Goal: Navigation & Orientation: Find specific page/section

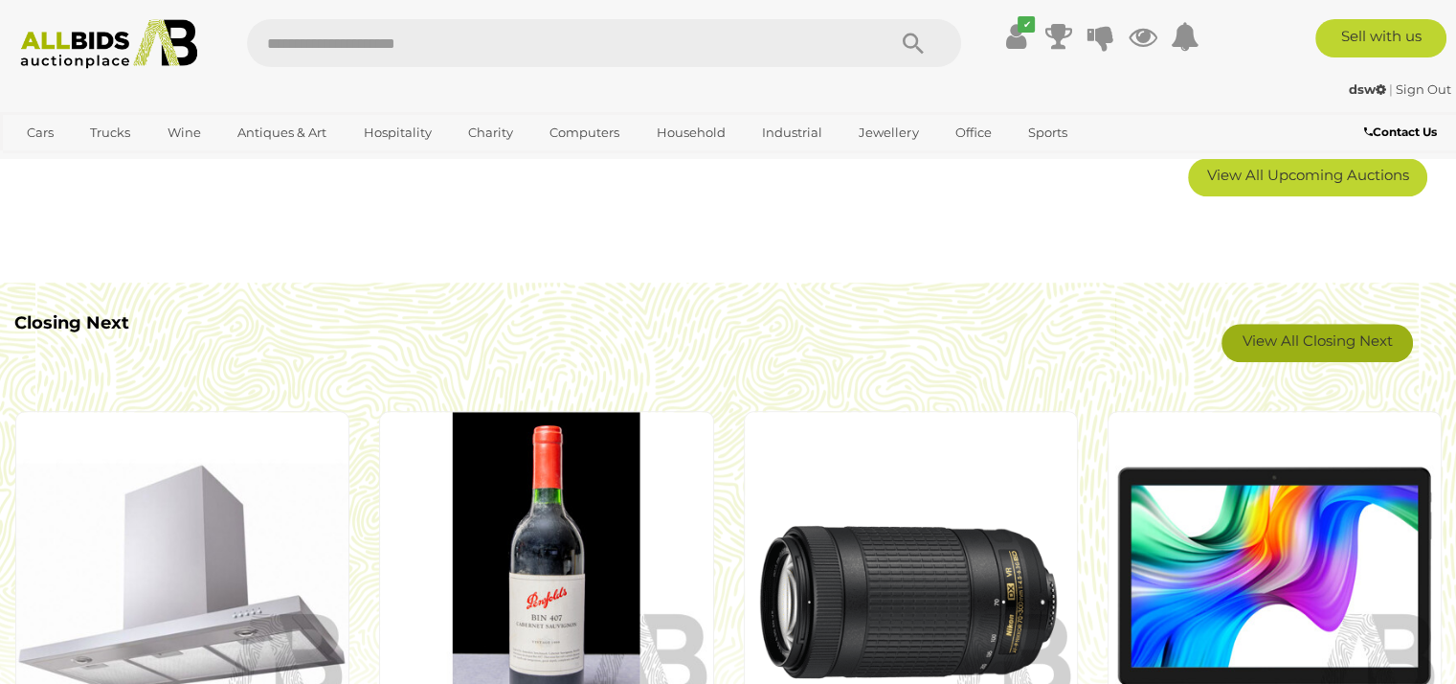
scroll to position [1532, 0]
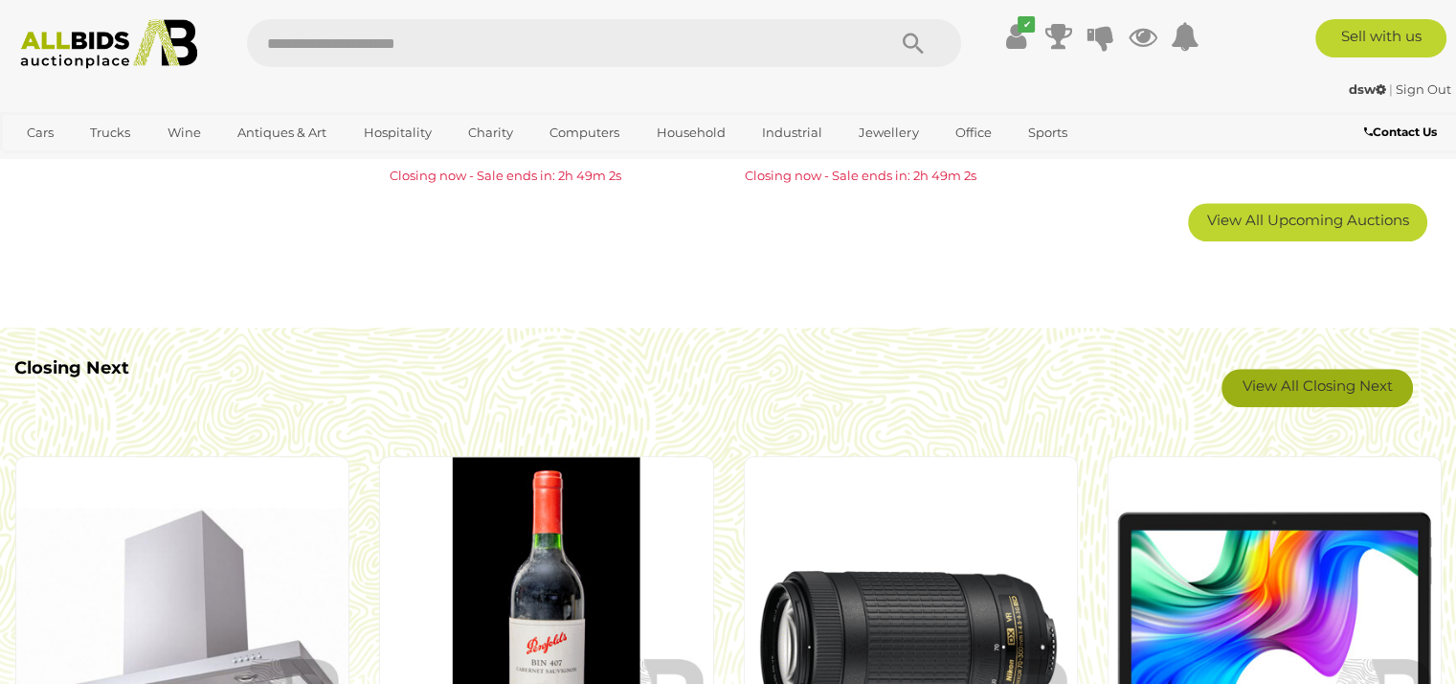
click at [1317, 389] on link "View All Closing Next" at bounding box center [1317, 388] width 191 height 38
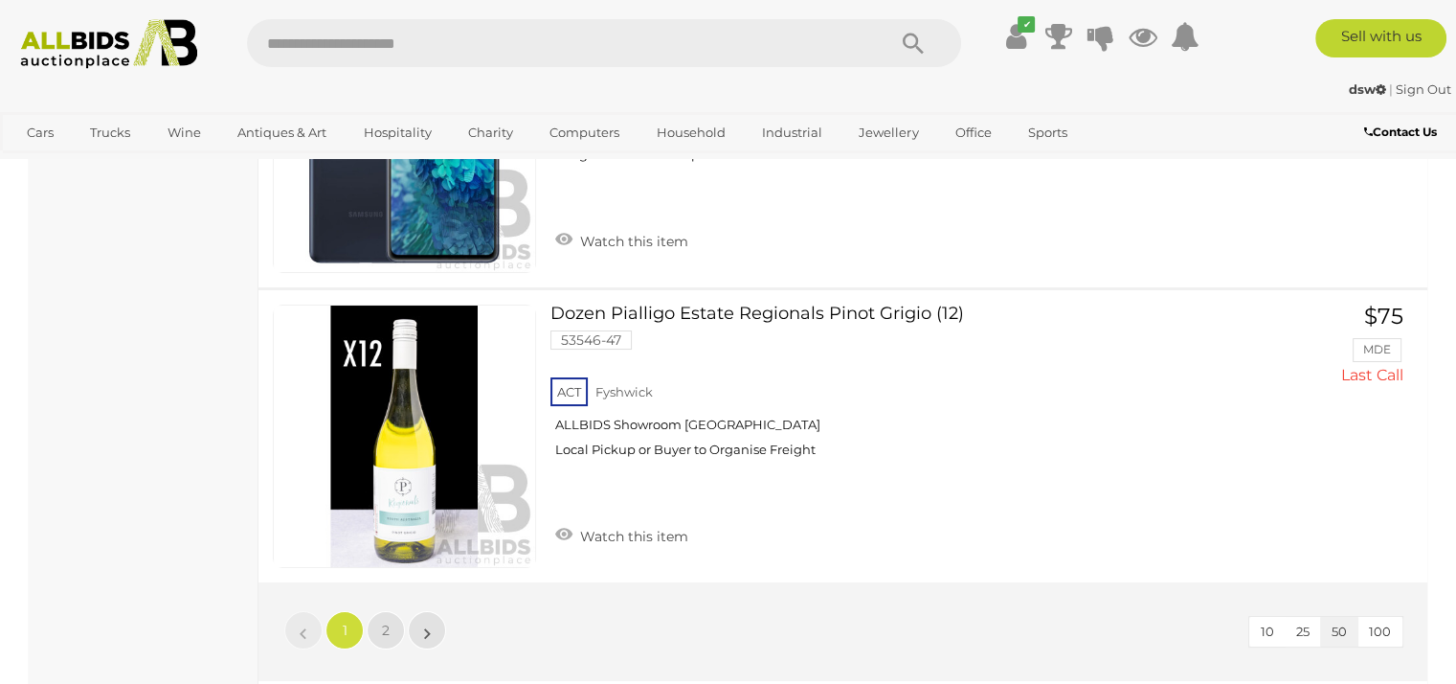
scroll to position [14553, 0]
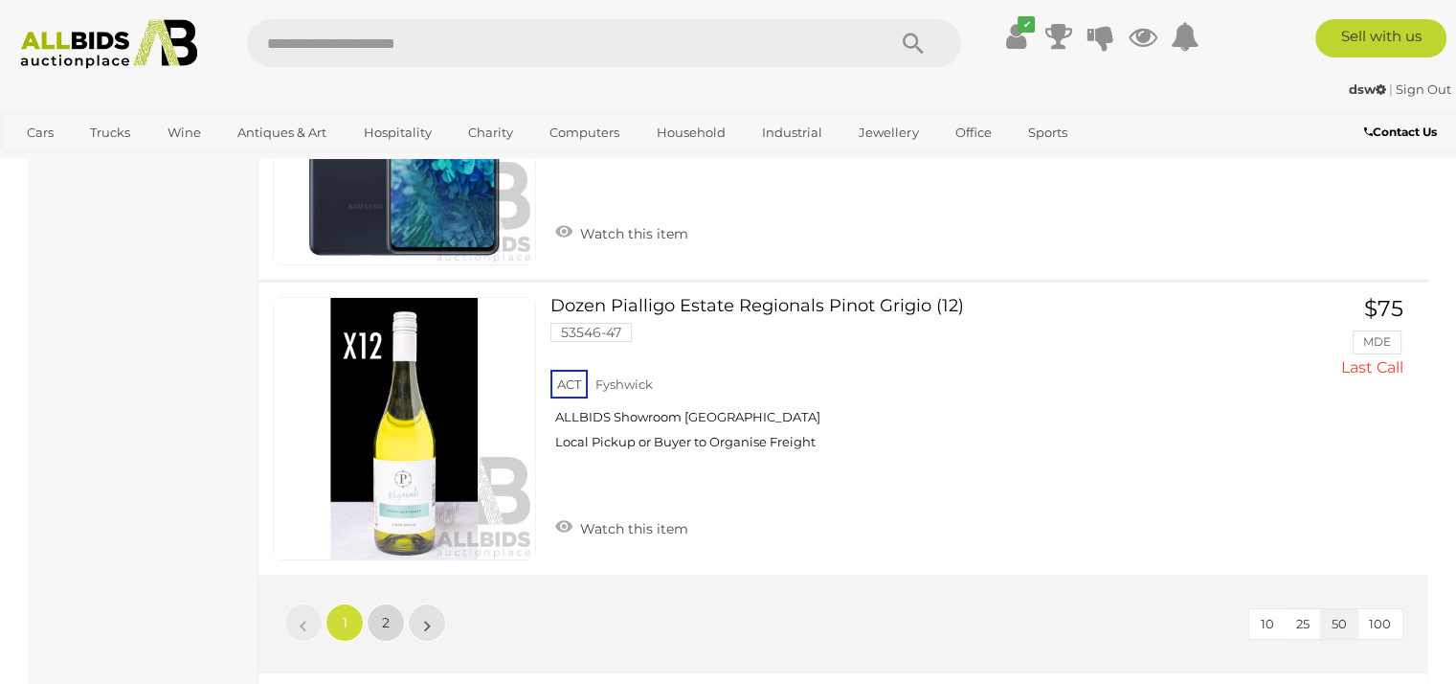
click at [394, 603] on link "2" at bounding box center [386, 622] width 38 height 38
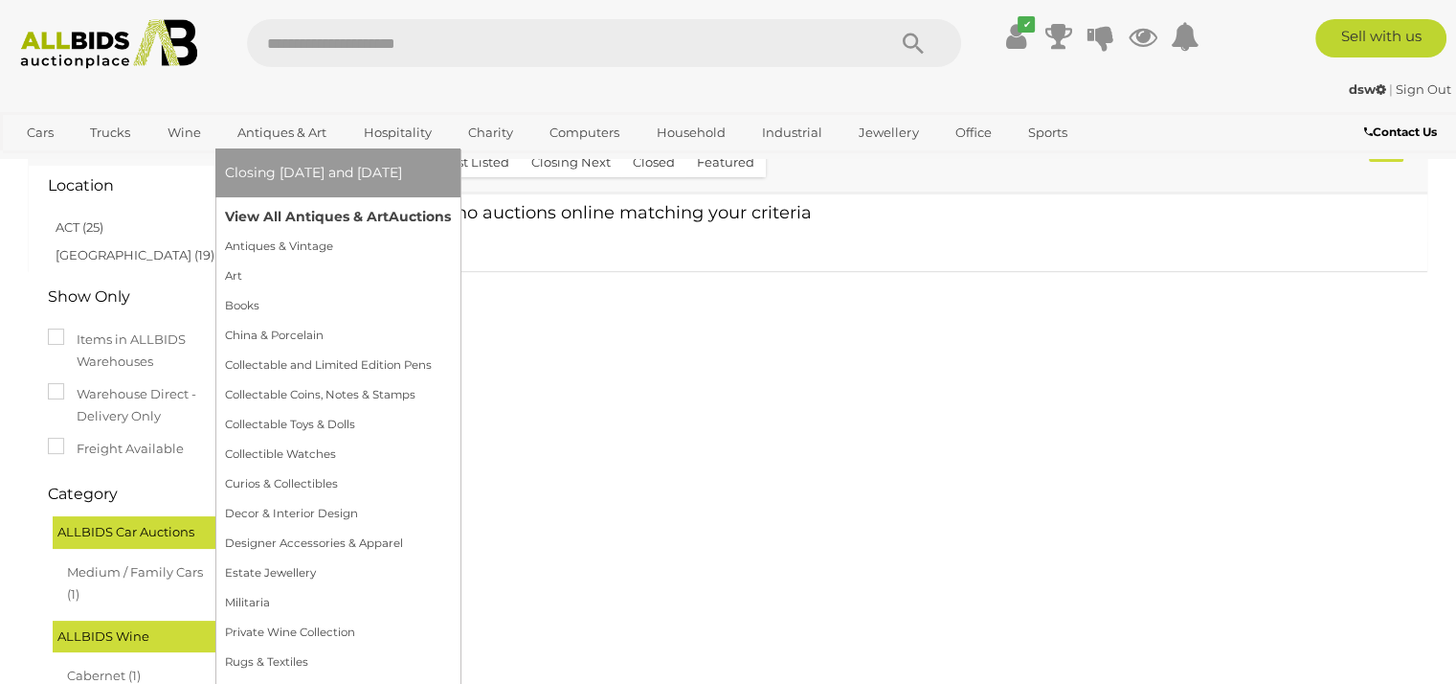
click at [305, 212] on link "View All Antiques & Art Auctions" at bounding box center [338, 217] width 226 height 30
